Goal: Use online tool/utility

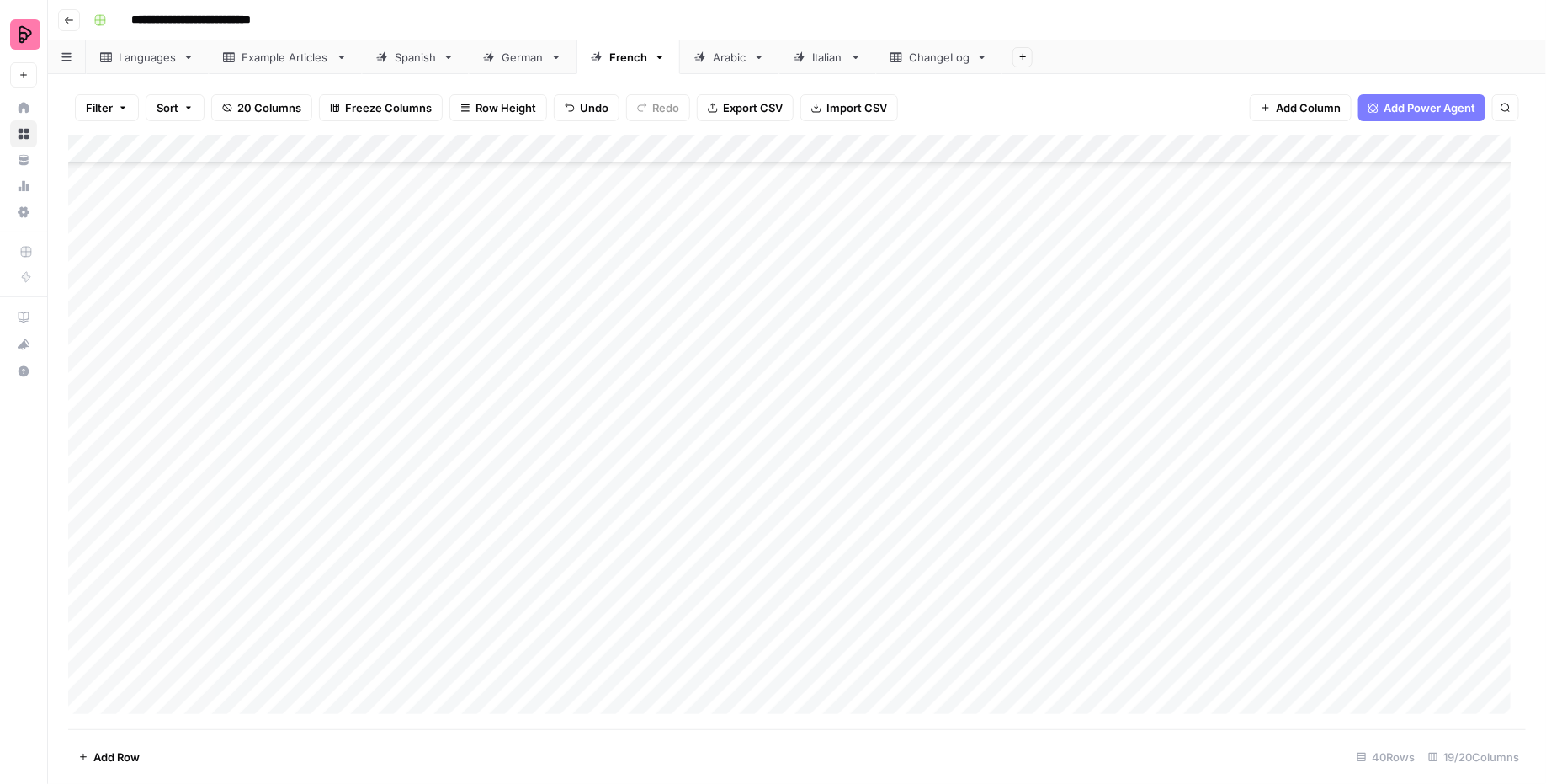
scroll to position [465, 0]
click at [920, 372] on div "Add Column" at bounding box center [798, 432] width 1458 height 595
click at [915, 427] on div "Add Column" at bounding box center [798, 432] width 1458 height 595
click at [917, 459] on div "Add Column" at bounding box center [798, 432] width 1458 height 595
click at [919, 487] on div "Add Column" at bounding box center [798, 432] width 1458 height 595
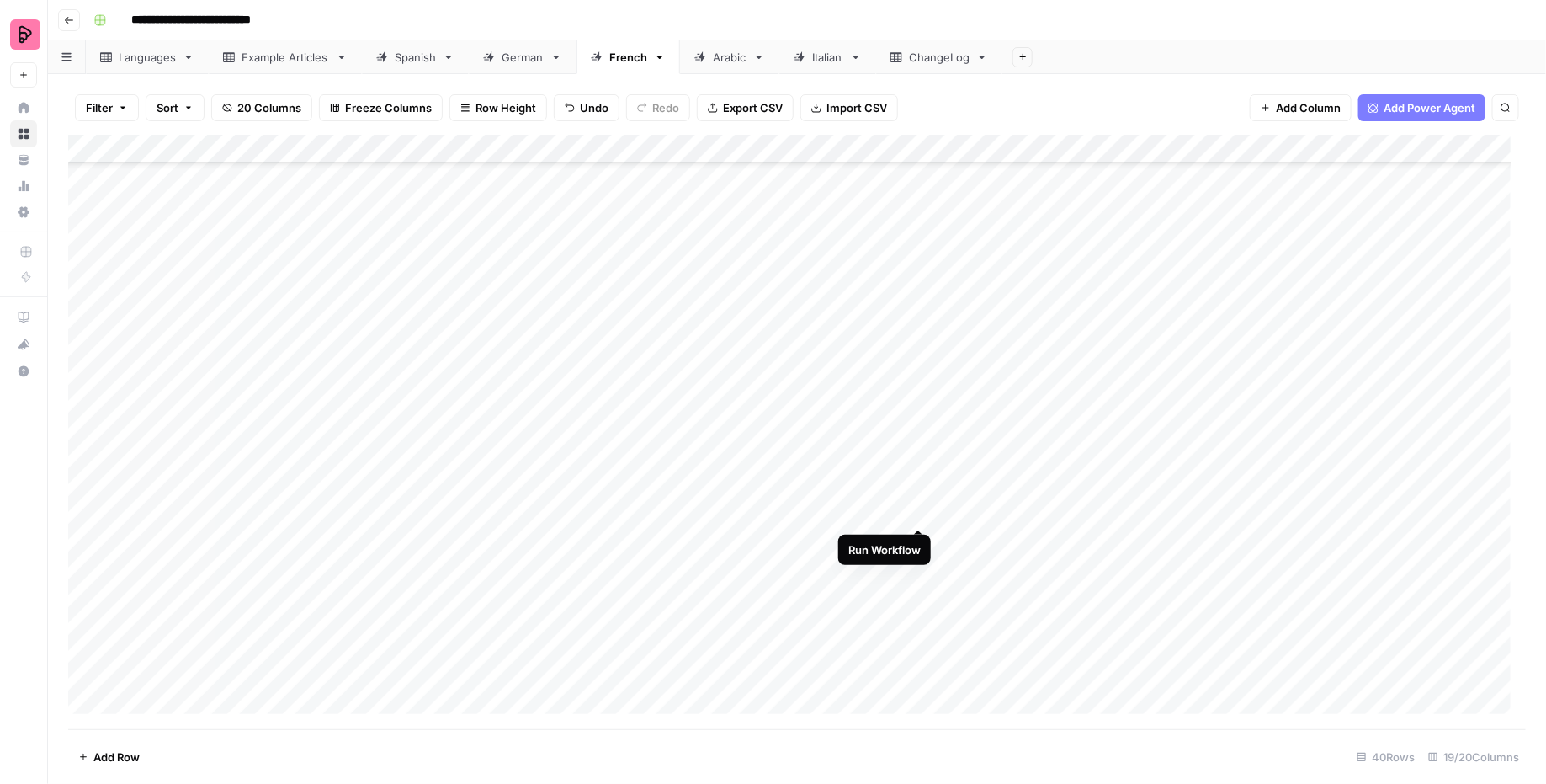
click at [919, 516] on div "Add Column" at bounding box center [798, 432] width 1458 height 595
click at [916, 544] on div "Add Column" at bounding box center [798, 432] width 1458 height 595
click at [920, 409] on div "Add Column" at bounding box center [798, 432] width 1458 height 595
click at [921, 440] on div "Add Column" at bounding box center [798, 432] width 1458 height 595
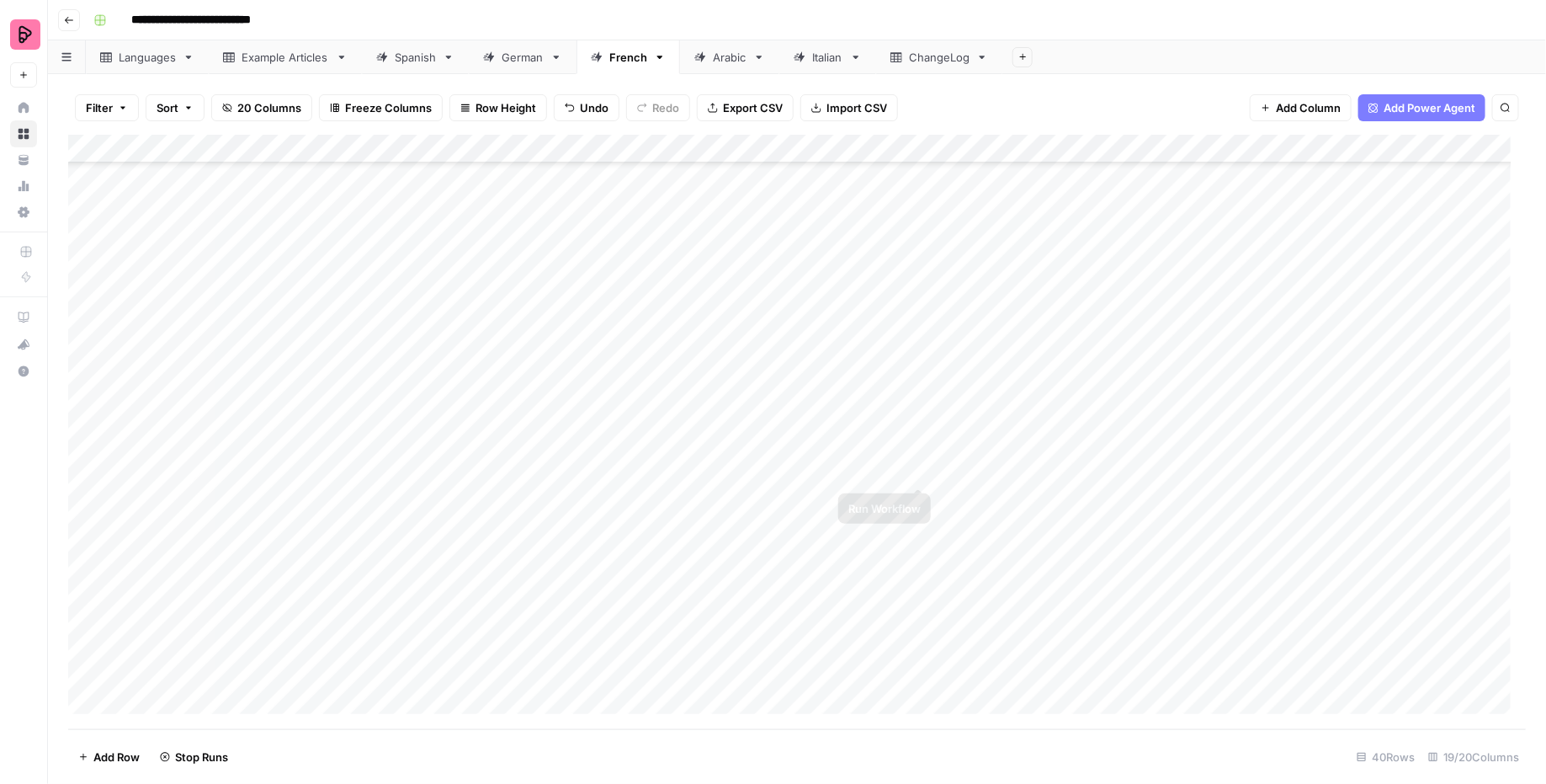
click at [924, 472] on div "Add Column" at bounding box center [798, 432] width 1458 height 595
click at [919, 505] on div "Add Column" at bounding box center [798, 432] width 1458 height 595
click at [919, 529] on div "Add Column" at bounding box center [798, 432] width 1458 height 595
click at [920, 561] on div "Add Column" at bounding box center [798, 432] width 1458 height 595
click at [923, 586] on div "Add Column" at bounding box center [798, 432] width 1458 height 595
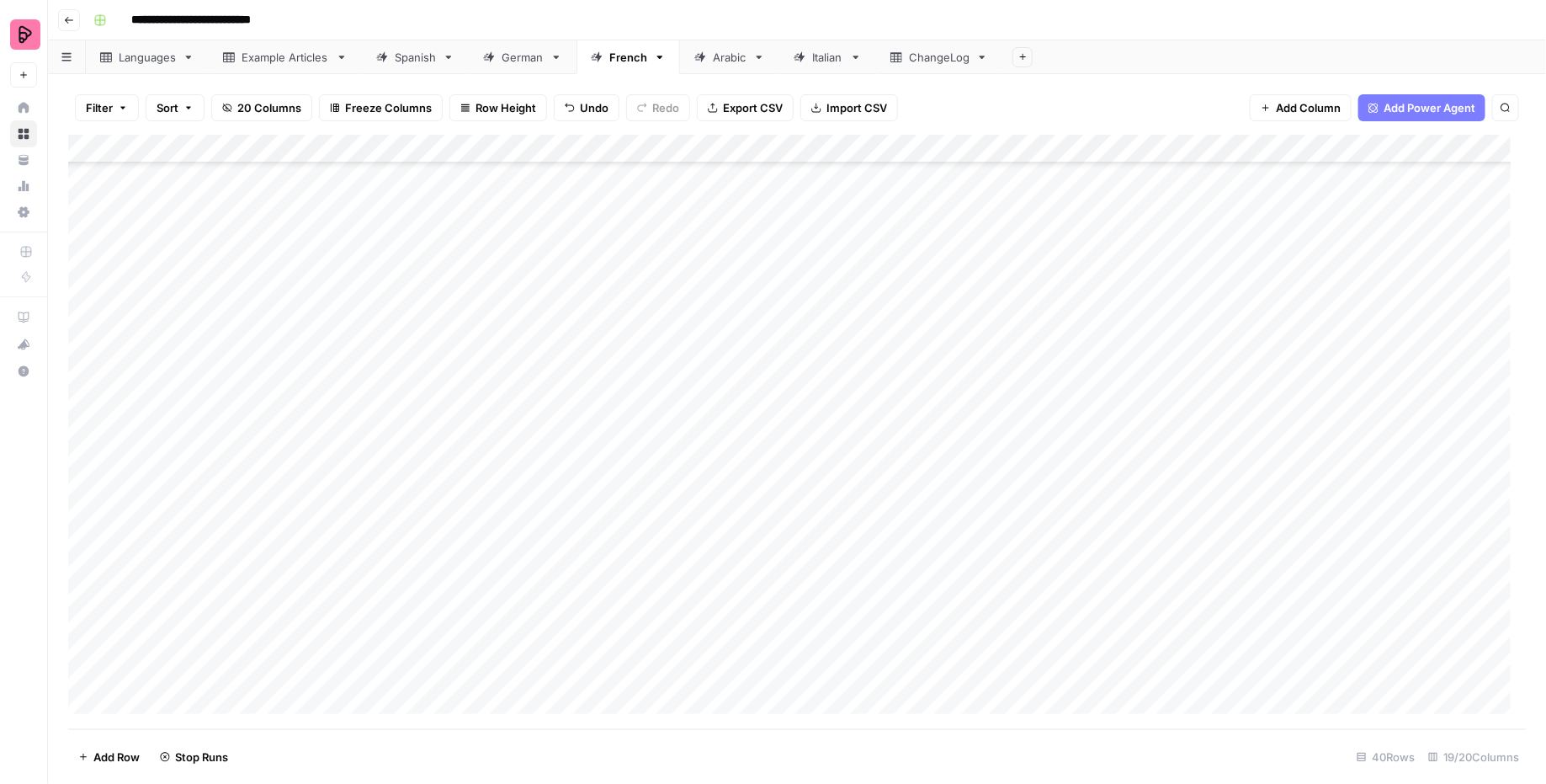
click at [922, 615] on div "Add Column" at bounding box center [798, 432] width 1458 height 595
click at [920, 645] on div "Add Column" at bounding box center [798, 432] width 1458 height 595
click at [543, 151] on div "Add Column" at bounding box center [798, 432] width 1458 height 595
click at [563, 192] on input "vocab (1)" at bounding box center [580, 189] width 171 height 16
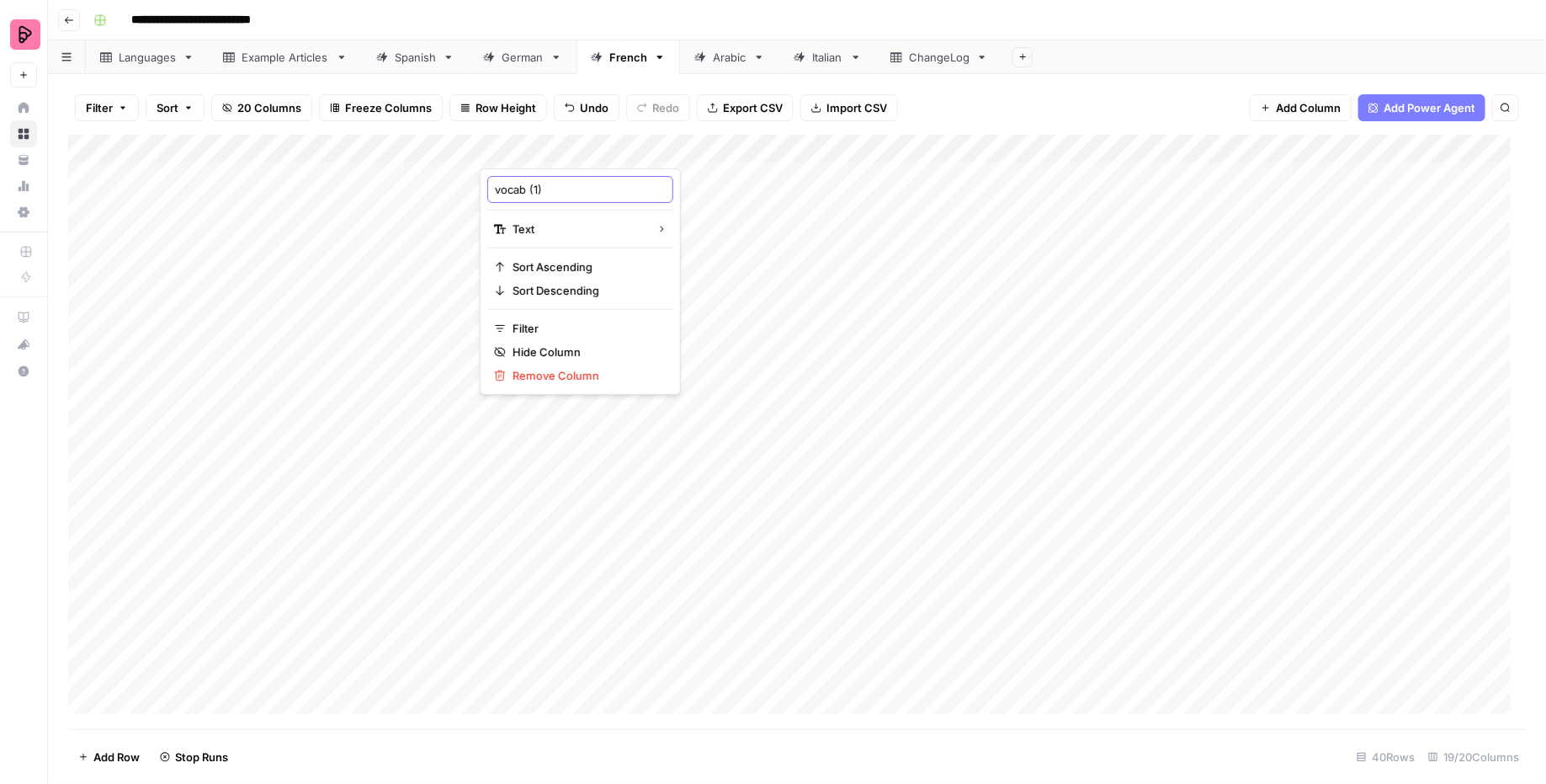
click at [563, 192] on input "vocab (1)" at bounding box center [580, 189] width 171 height 16
type input "Content Type"
click at [718, 159] on div "Add Column" at bounding box center [798, 432] width 1458 height 595
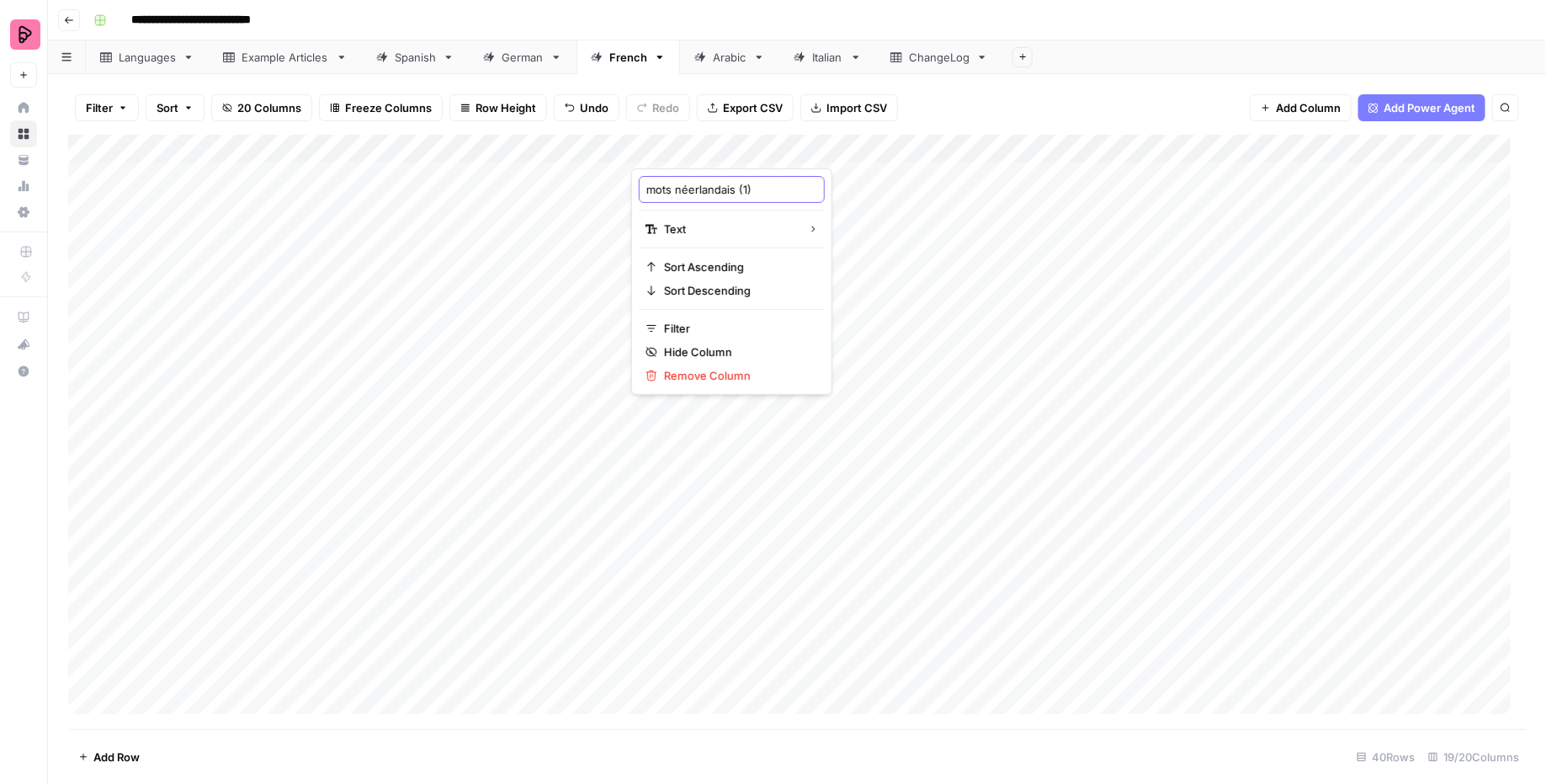
click at [719, 183] on input "mots néerlandais (1)" at bounding box center [732, 189] width 171 height 16
click at [589, 178] on div "Add Column" at bounding box center [798, 432] width 1458 height 595
